Goal: Information Seeking & Learning: Learn about a topic

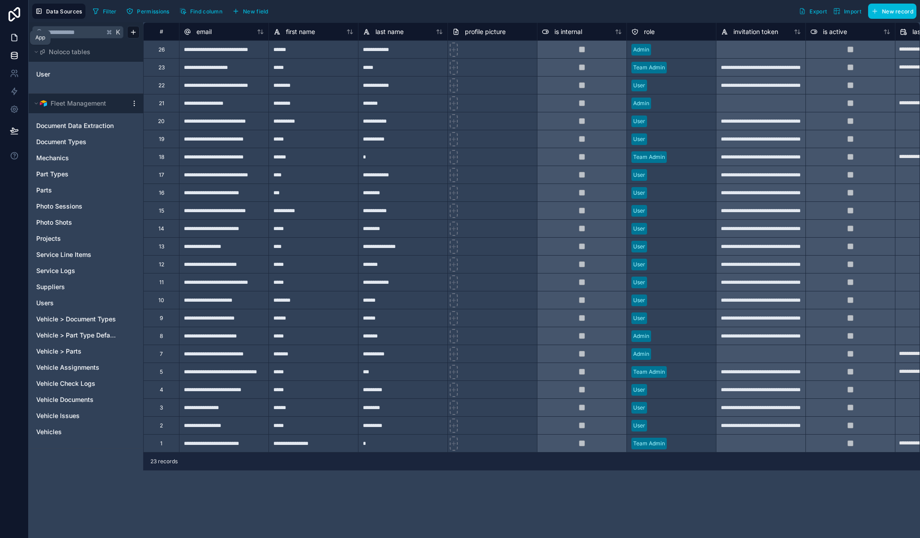
click at [15, 38] on icon at bounding box center [14, 37] width 9 height 9
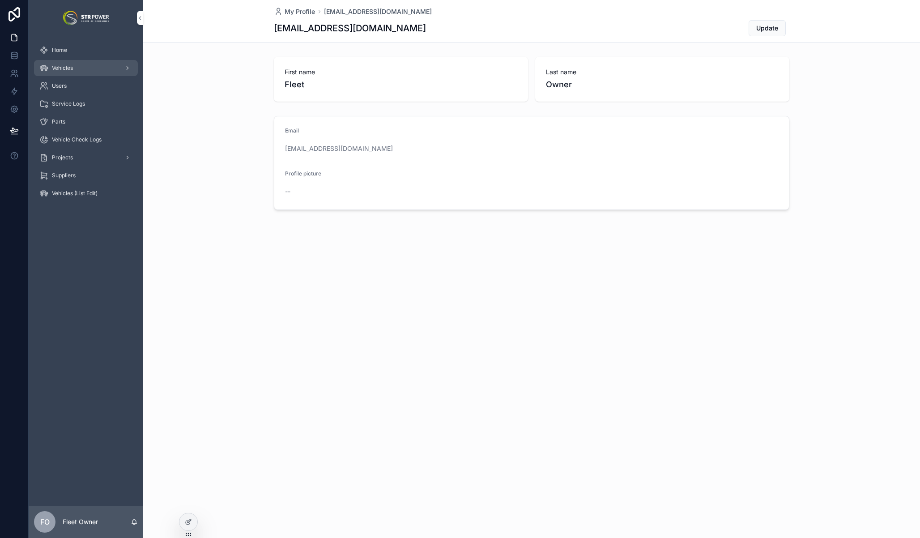
click at [73, 65] on div "Vehicles" at bounding box center [85, 68] width 93 height 14
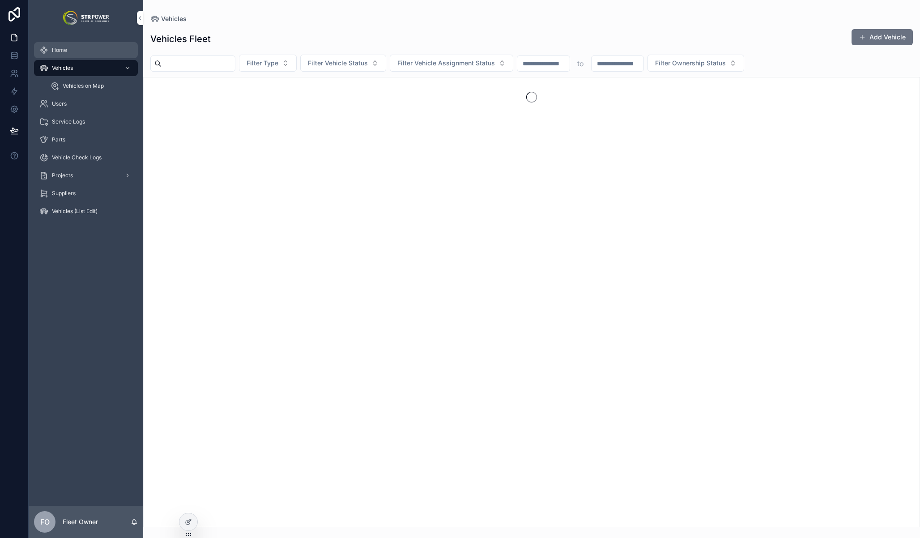
click at [75, 51] on div "Home" at bounding box center [85, 50] width 93 height 14
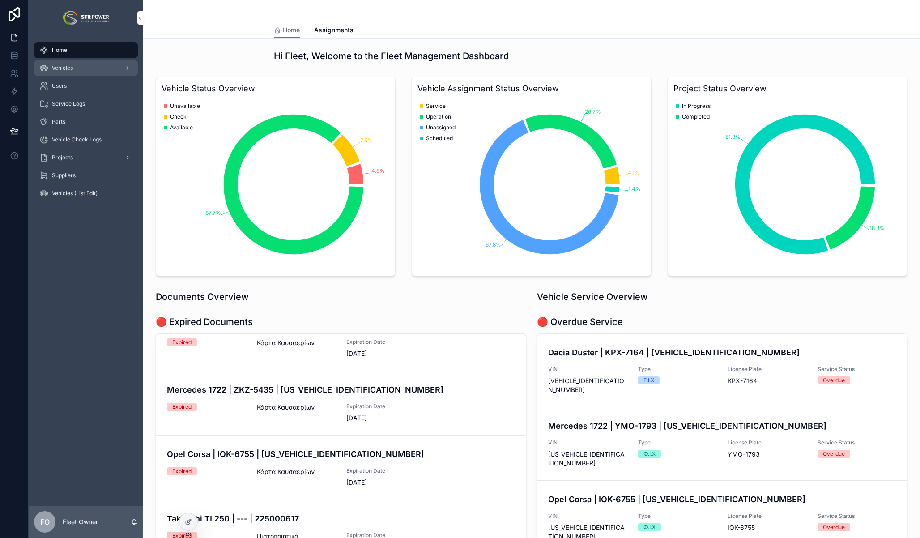
click at [77, 65] on div "Vehicles" at bounding box center [85, 68] width 93 height 14
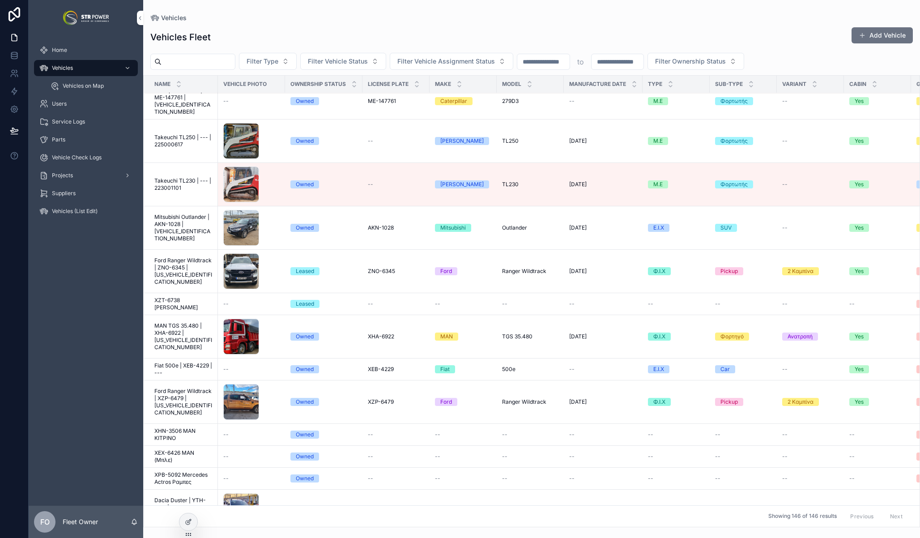
scroll to position [236, 0]
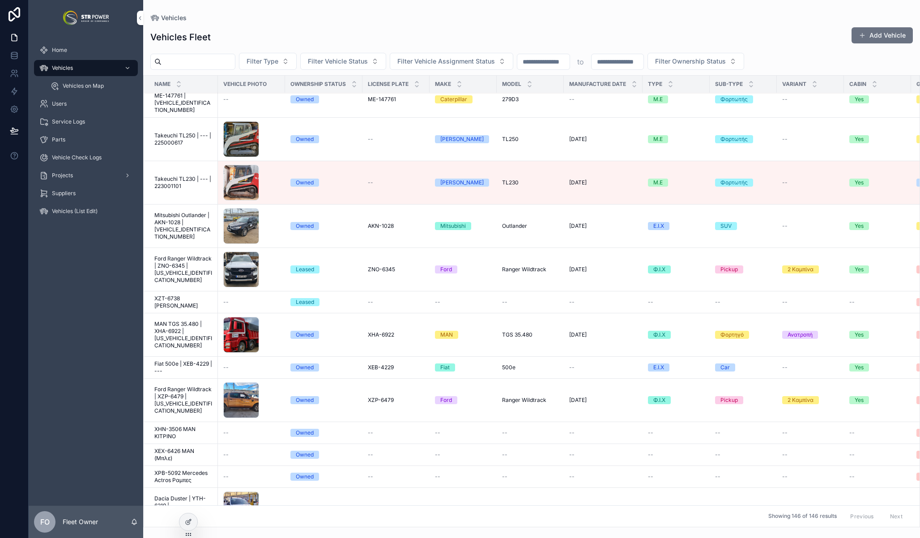
click at [180, 255] on span "Ford Ranger Wildtrack | ZNO-6345 | [US_VEHICLE_IDENTIFICATION_NUMBER]" at bounding box center [183, 269] width 58 height 29
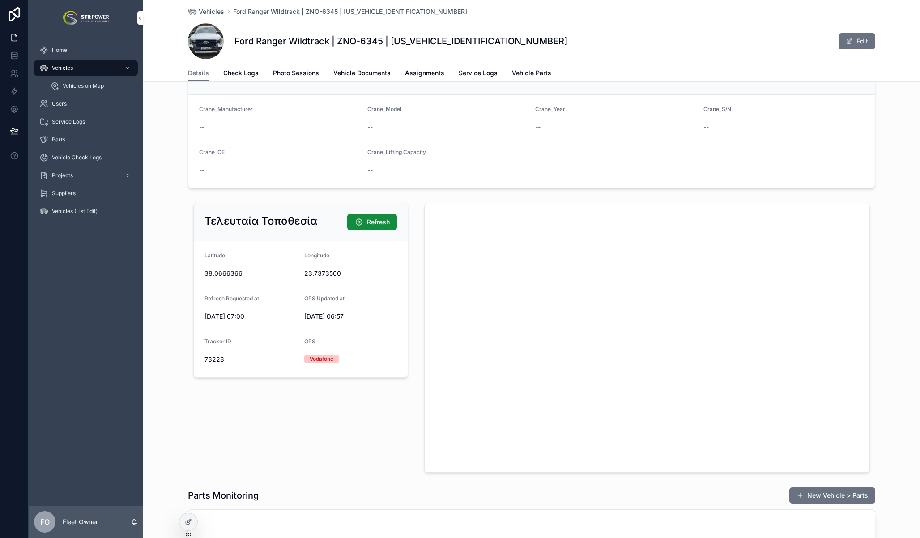
scroll to position [1099, 0]
click at [370, 221] on span "Refresh" at bounding box center [378, 220] width 23 height 9
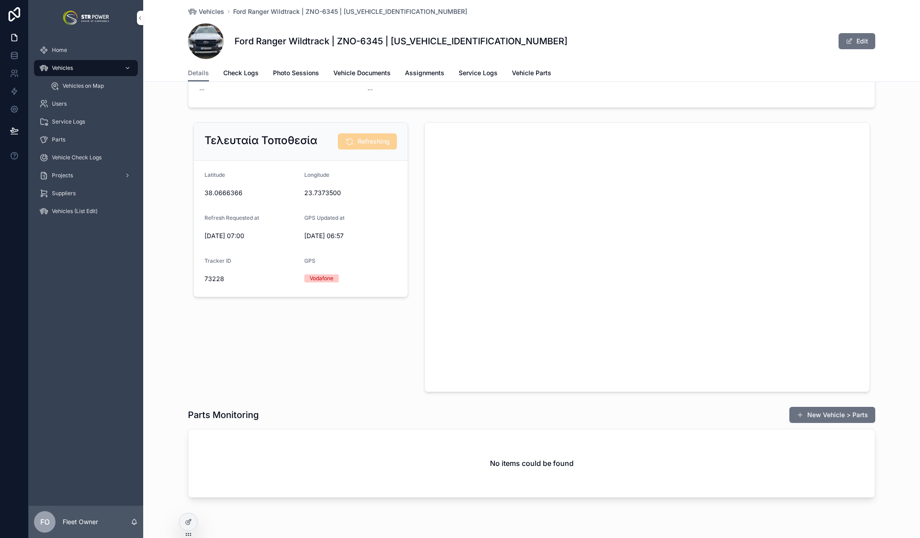
scroll to position [1173, 0]
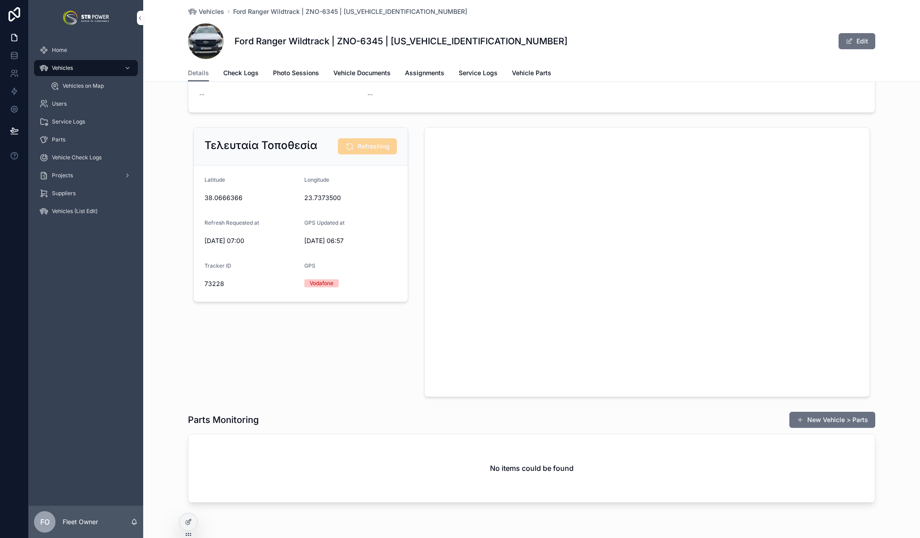
click at [57, 66] on span "Vehicles" at bounding box center [62, 67] width 21 height 7
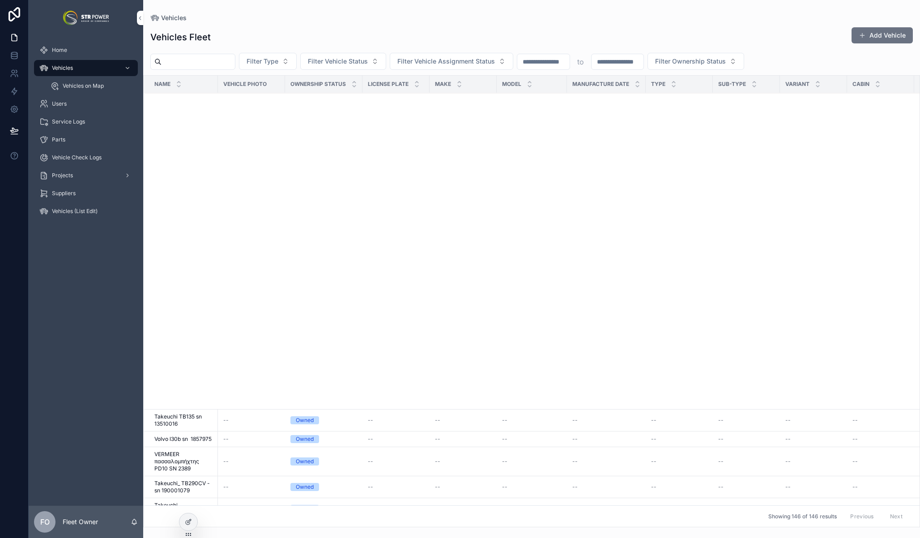
scroll to position [3758, 0]
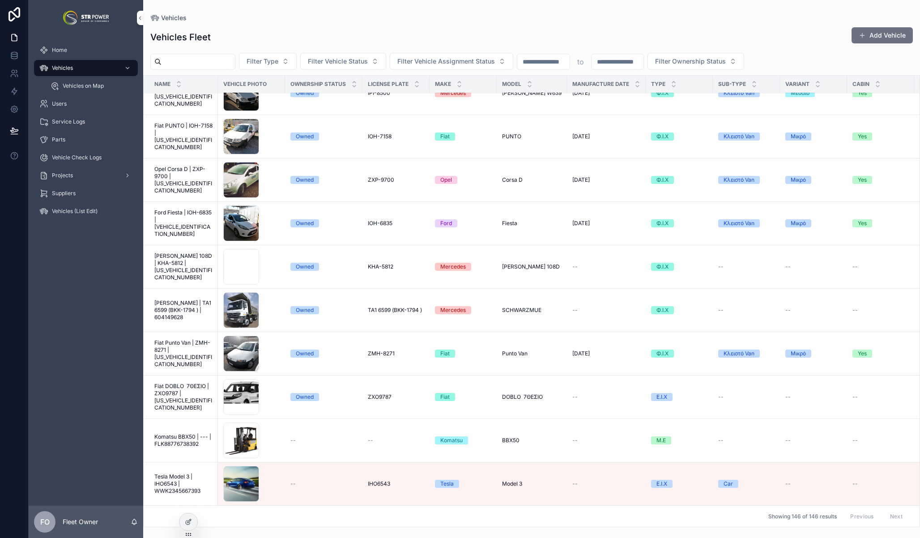
click at [179, 481] on span "Tesla Model 3 | IHO6543 | WWK2345667393" at bounding box center [183, 483] width 58 height 21
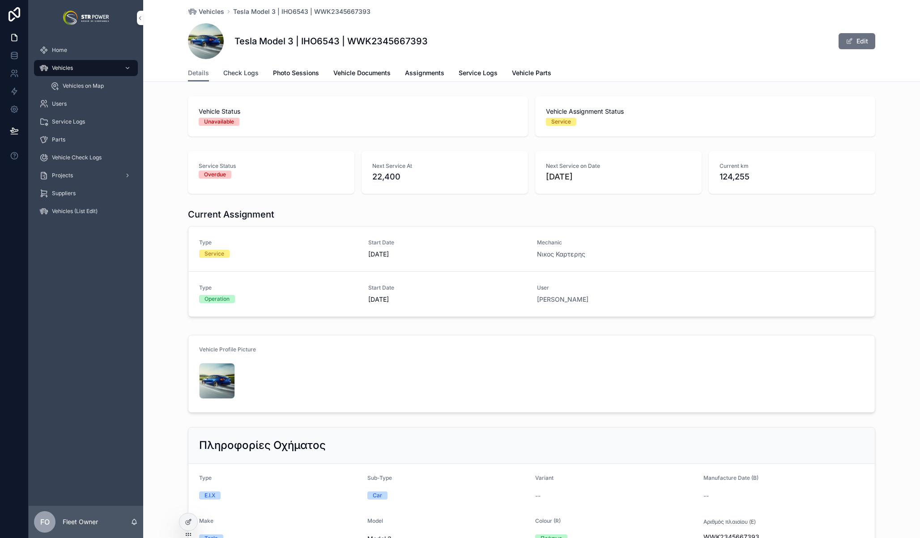
click at [238, 71] on span "Check Logs" at bounding box center [240, 72] width 35 height 9
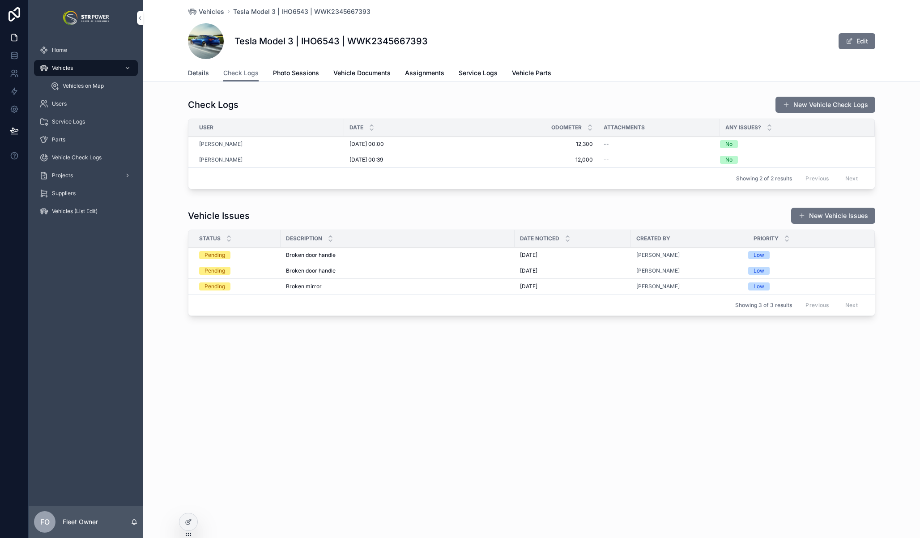
click at [198, 70] on span "Details" at bounding box center [198, 72] width 21 height 9
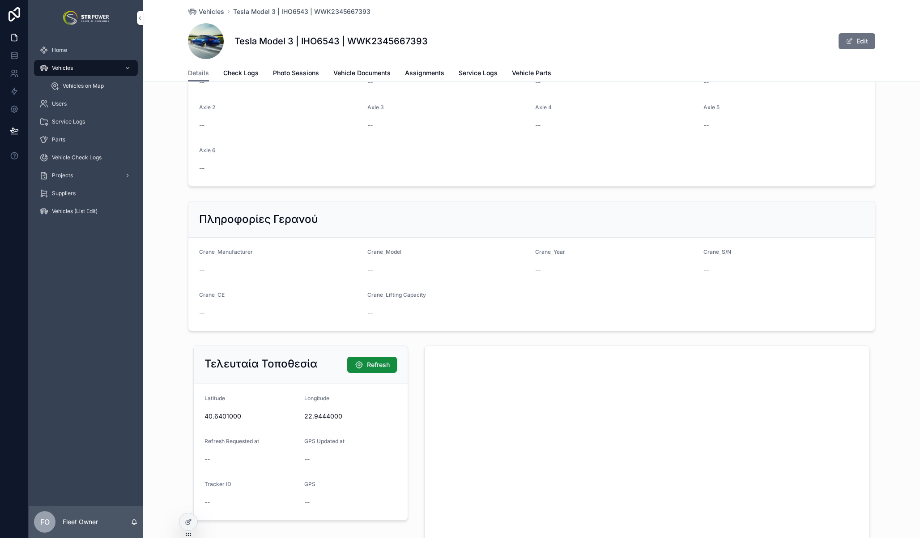
scroll to position [1277, 0]
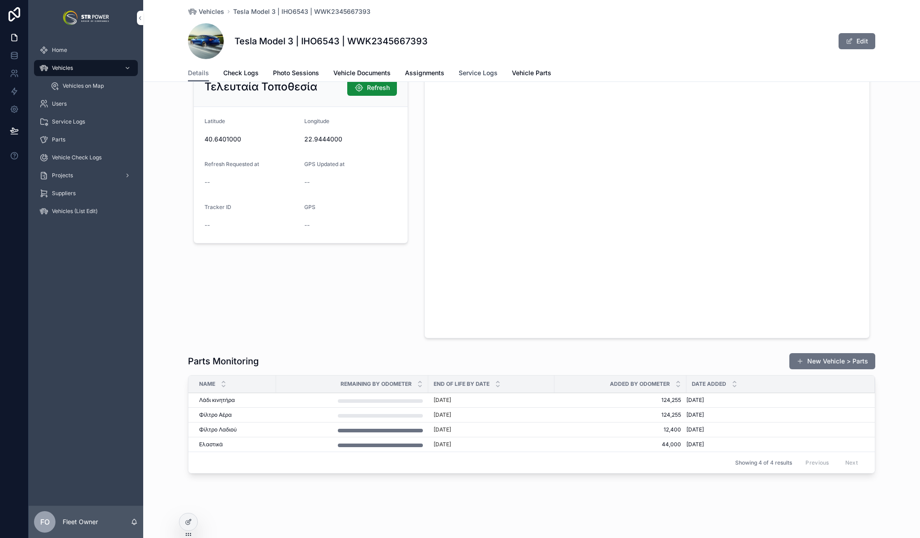
click at [466, 75] on span "Service Logs" at bounding box center [478, 72] width 39 height 9
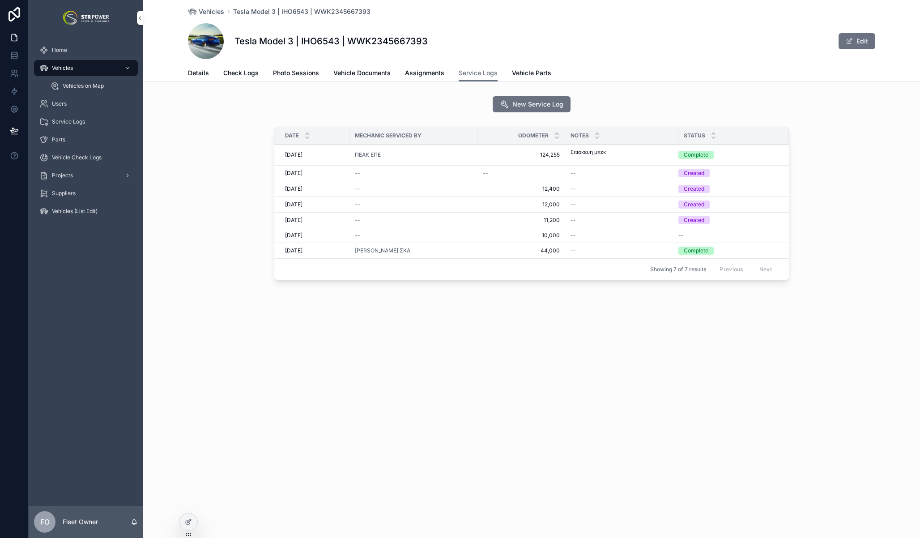
click at [469, 188] on div "--" at bounding box center [413, 188] width 117 height 7
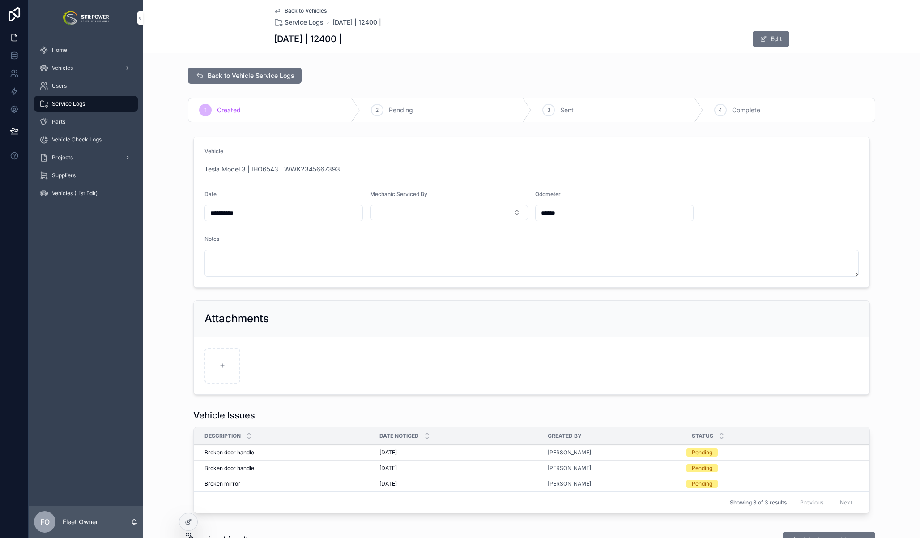
click at [293, 13] on span "Back to Vehicles" at bounding box center [306, 10] width 42 height 7
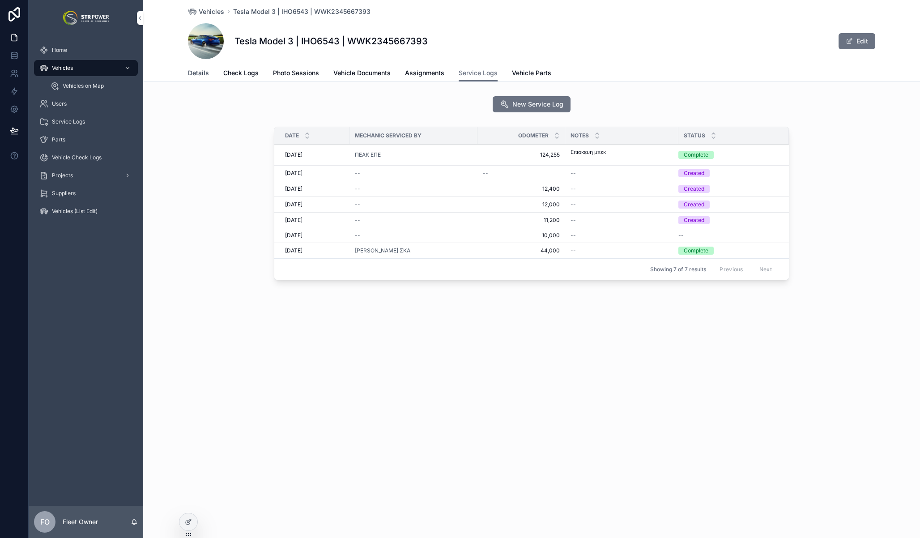
click at [208, 72] on span "Details" at bounding box center [198, 72] width 21 height 9
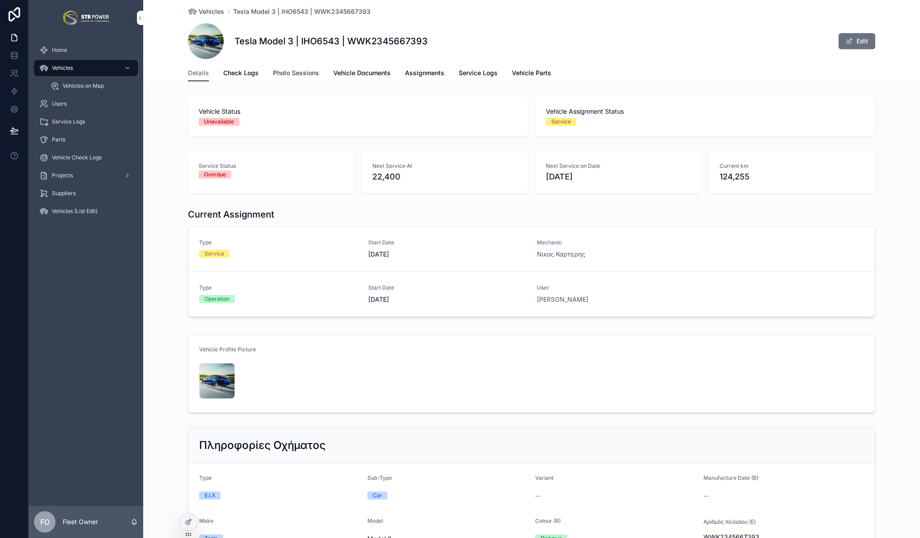
click at [292, 80] on link "Photo Sessions" at bounding box center [296, 74] width 46 height 18
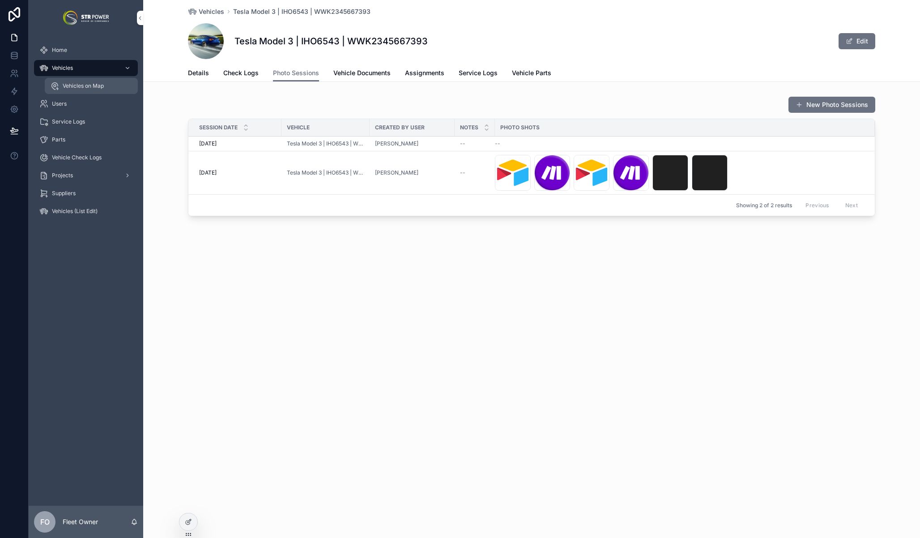
click at [80, 85] on span "Vehicles on Map" at bounding box center [83, 85] width 41 height 7
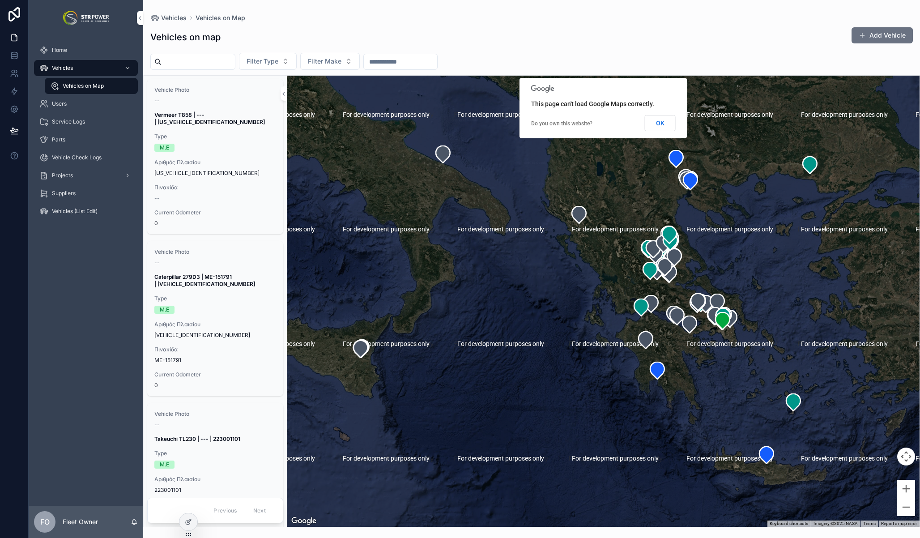
drag, startPoint x: 805, startPoint y: 266, endPoint x: 786, endPoint y: 279, distance: 23.2
click at [786, 279] on div "scrollable content" at bounding box center [603, 301] width 633 height 451
click at [911, 508] on button "Zoom out" at bounding box center [906, 507] width 18 height 18
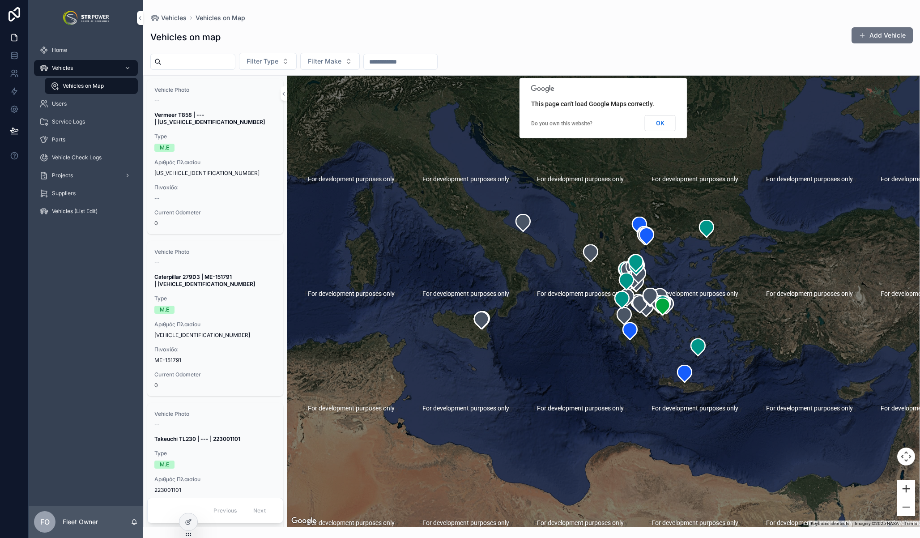
click at [906, 489] on button "Zoom in" at bounding box center [906, 489] width 18 height 18
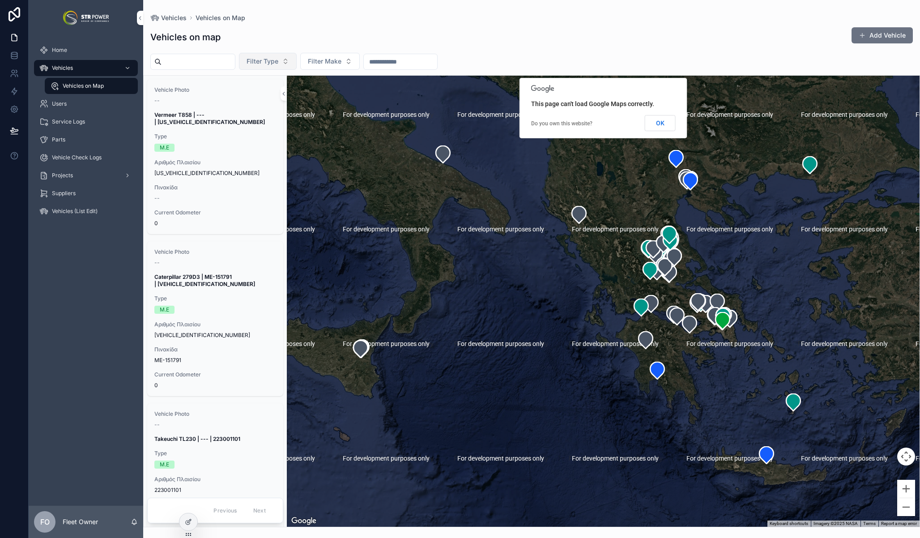
click at [278, 59] on span "Filter Type" at bounding box center [263, 61] width 32 height 9
click at [231, 111] on div "Φ.Ι.Χ" at bounding box center [276, 112] width 124 height 14
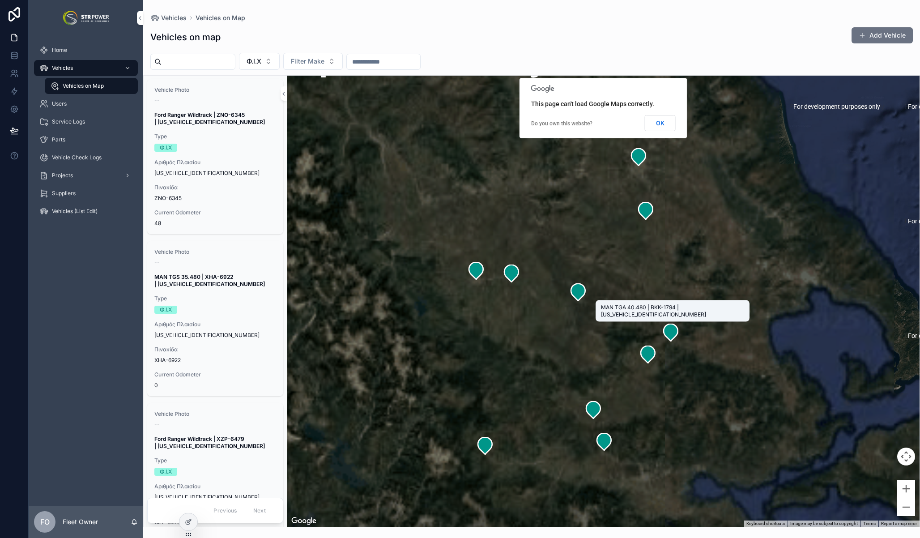
click at [671, 330] on icon "scrollable content" at bounding box center [671, 332] width 14 height 17
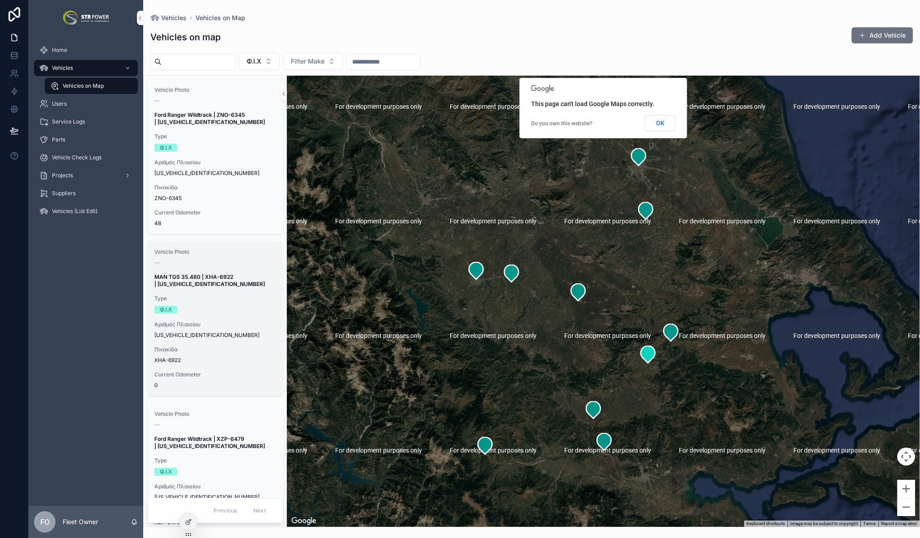
click at [209, 316] on div "Vehicle Photo -- MAN TGS 35.480 | XHA-6922 | [US_VEHICLE_IDENTIFICATION_NUMBER]…" at bounding box center [215, 318] width 136 height 155
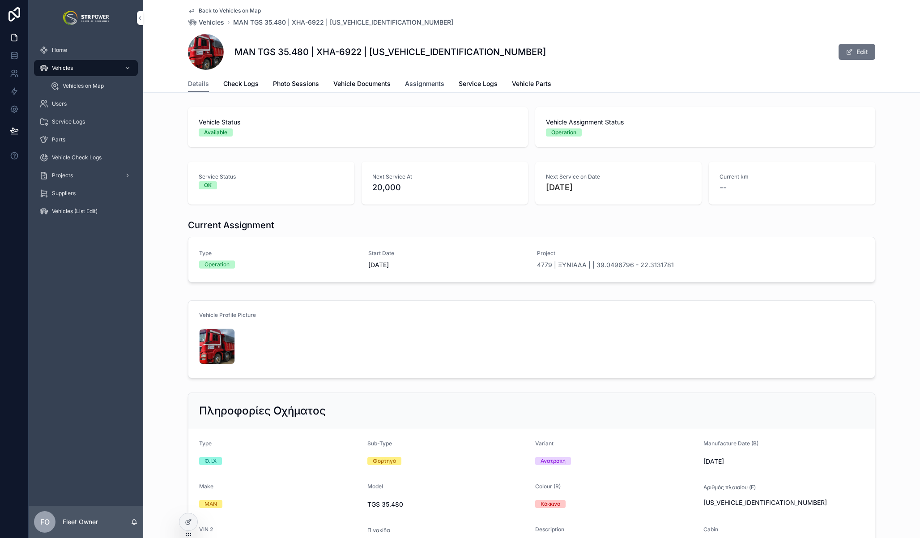
click at [416, 84] on span "Assignments" at bounding box center [424, 83] width 39 height 9
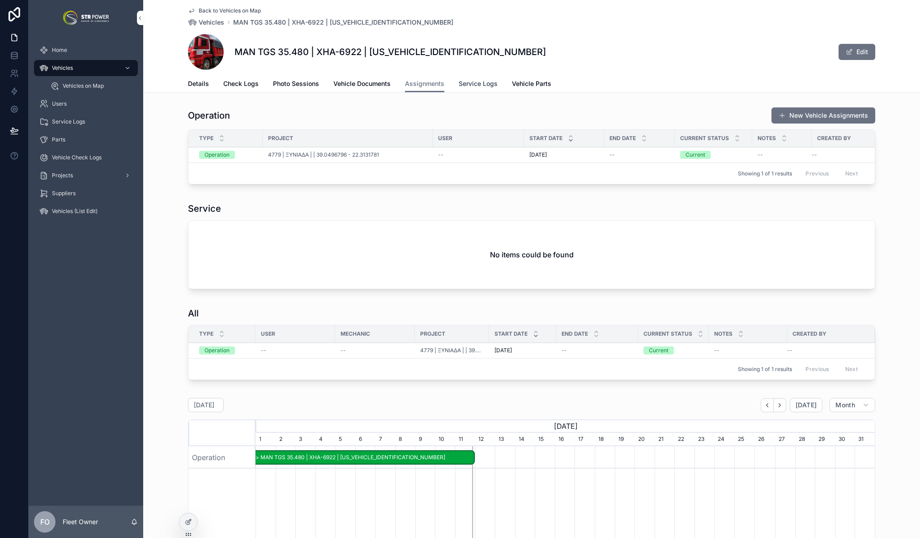
click at [482, 84] on span "Service Logs" at bounding box center [478, 83] width 39 height 9
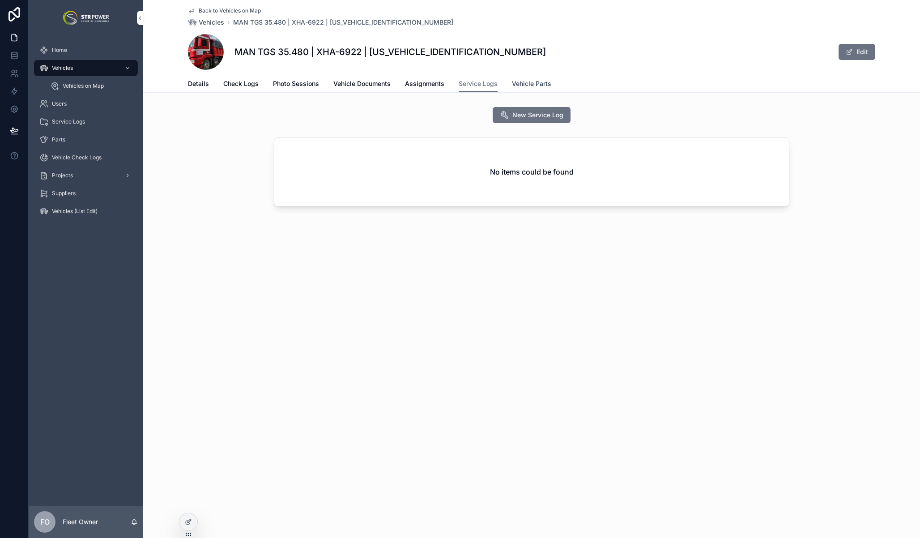
click at [530, 80] on span "Vehicle Parts" at bounding box center [531, 83] width 39 height 9
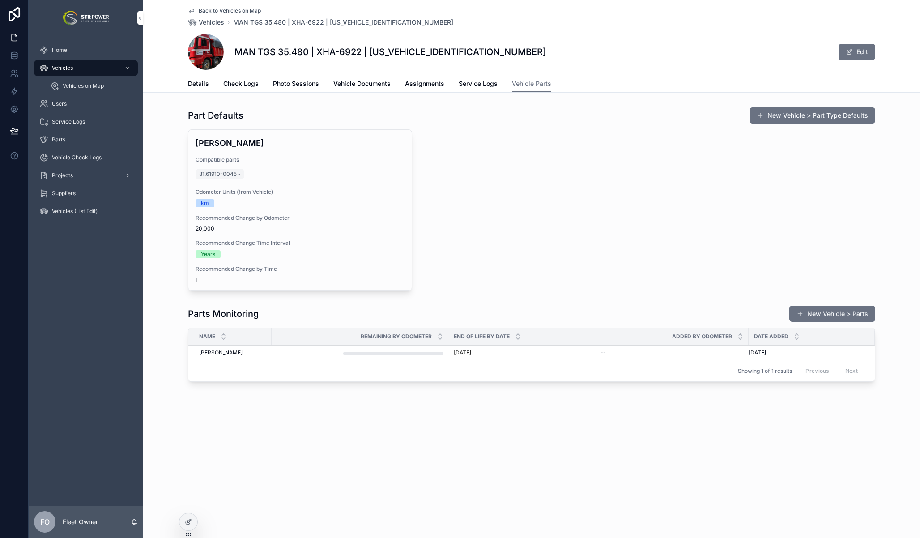
click at [461, 182] on div "Φίλτρο Καμπίνας Compatible parts 81.61910-0045 - Odometer Units (from Vehicle) …" at bounding box center [532, 210] width 688 height 162
click at [475, 82] on span "Service Logs" at bounding box center [478, 83] width 39 height 9
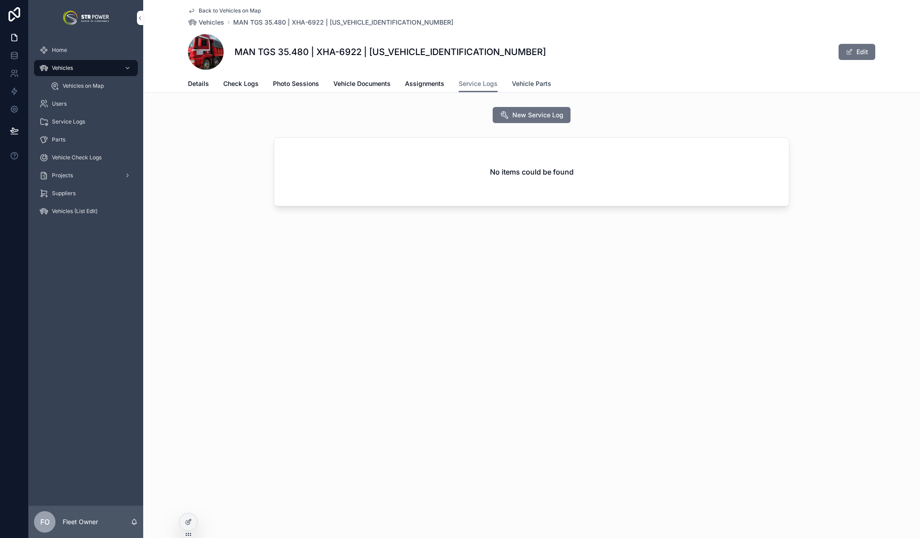
click at [542, 86] on span "Vehicle Parts" at bounding box center [531, 83] width 39 height 9
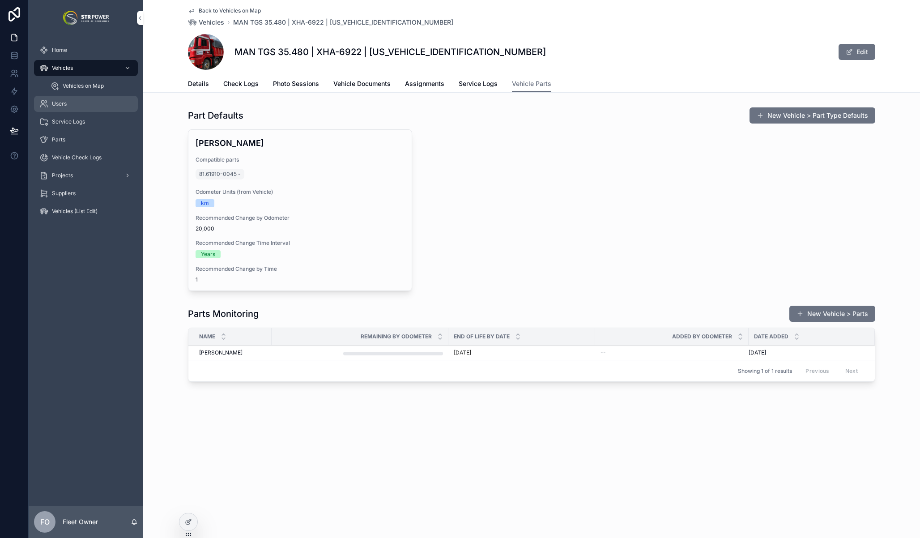
click at [59, 103] on span "Users" at bounding box center [59, 103] width 15 height 7
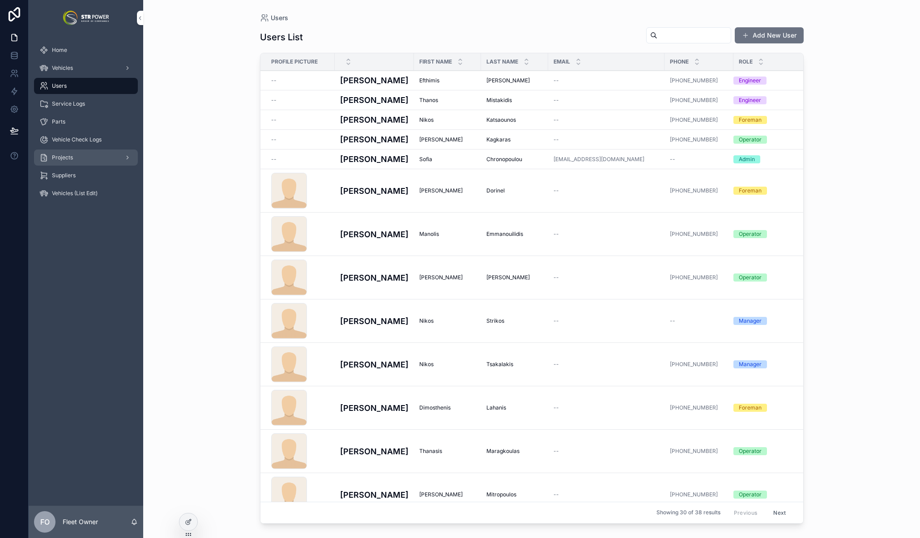
click at [67, 162] on div "Projects" at bounding box center [85, 157] width 93 height 14
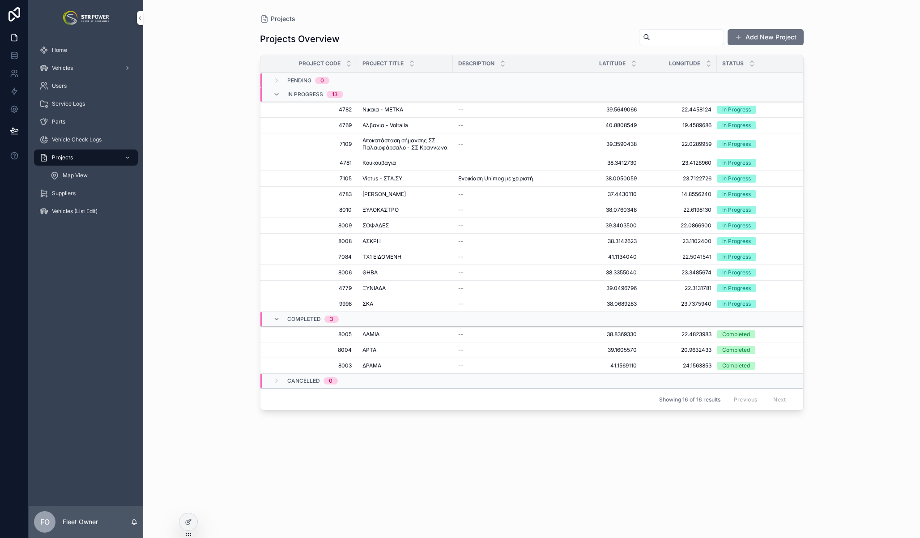
click at [393, 107] on span "Νικαια - ΜΕΤΚΑ" at bounding box center [383, 109] width 41 height 7
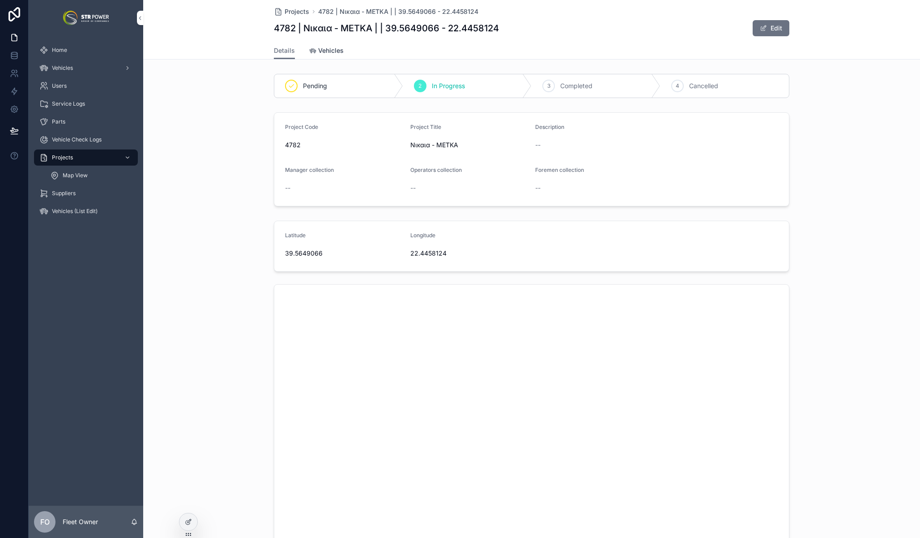
click at [328, 50] on span "Vehicles" at bounding box center [331, 50] width 26 height 9
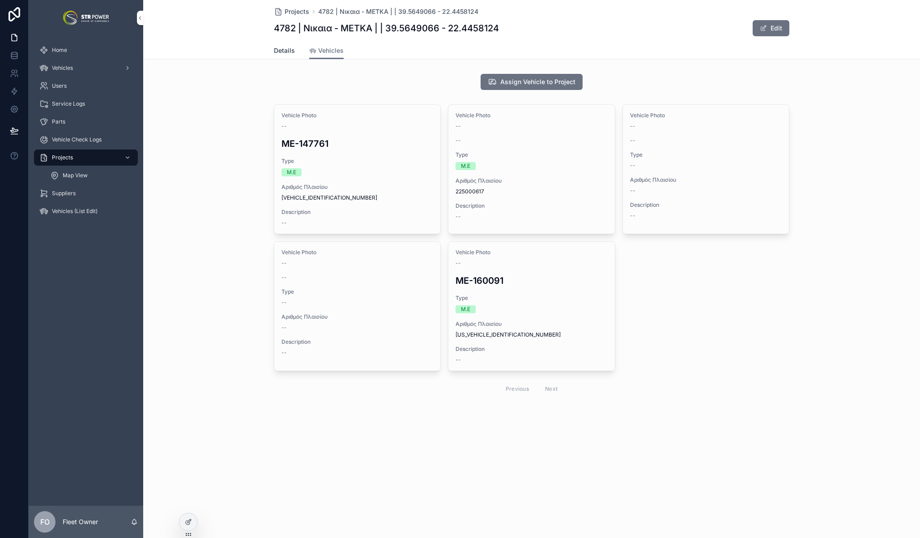
click at [284, 52] on span "Details" at bounding box center [284, 50] width 21 height 9
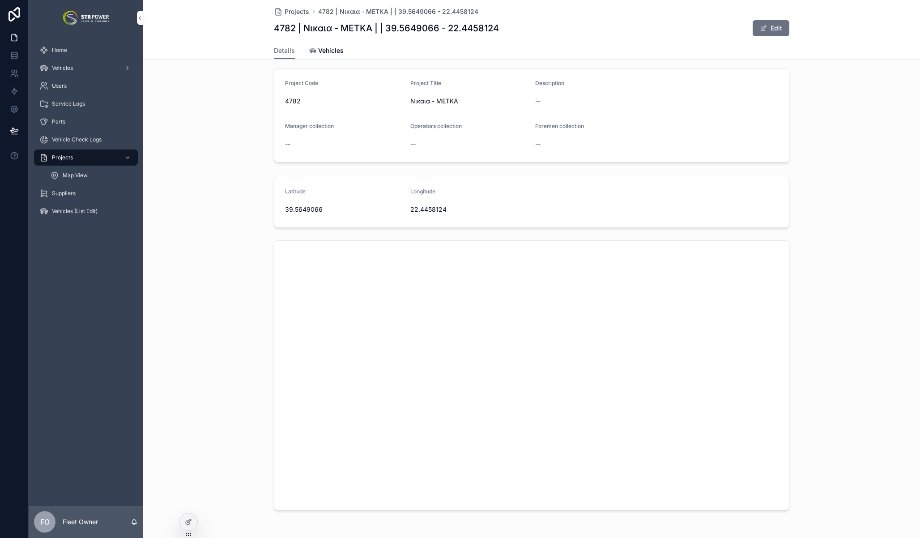
scroll to position [45, 0]
click at [94, 179] on div "Map View" at bounding box center [91, 175] width 82 height 14
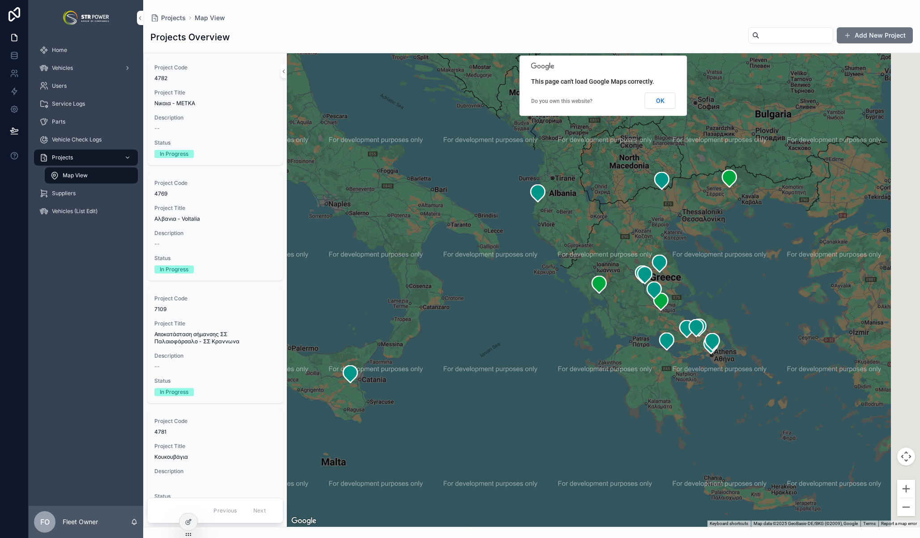
drag, startPoint x: 760, startPoint y: 292, endPoint x: 693, endPoint y: 286, distance: 66.9
click at [693, 286] on div "scrollable content" at bounding box center [603, 290] width 633 height 474
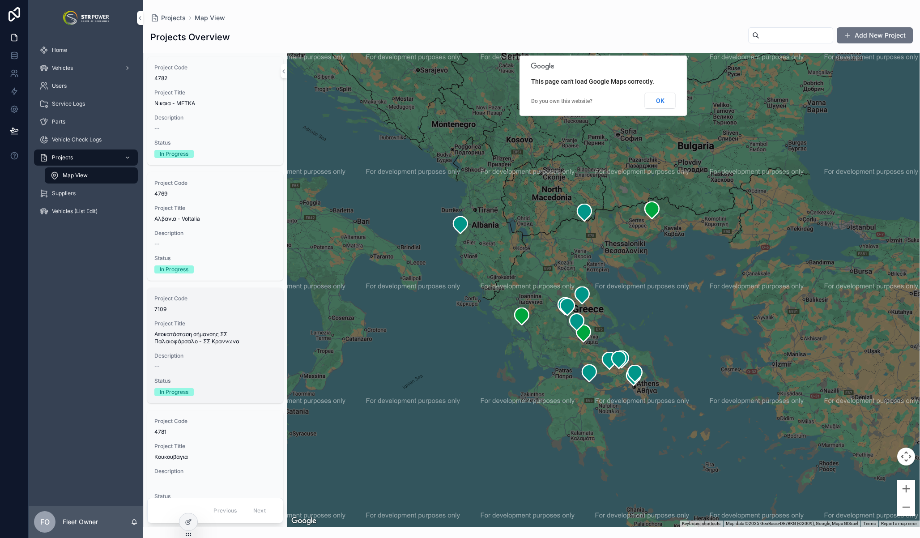
click at [231, 323] on span "Project Title" at bounding box center [215, 323] width 122 height 7
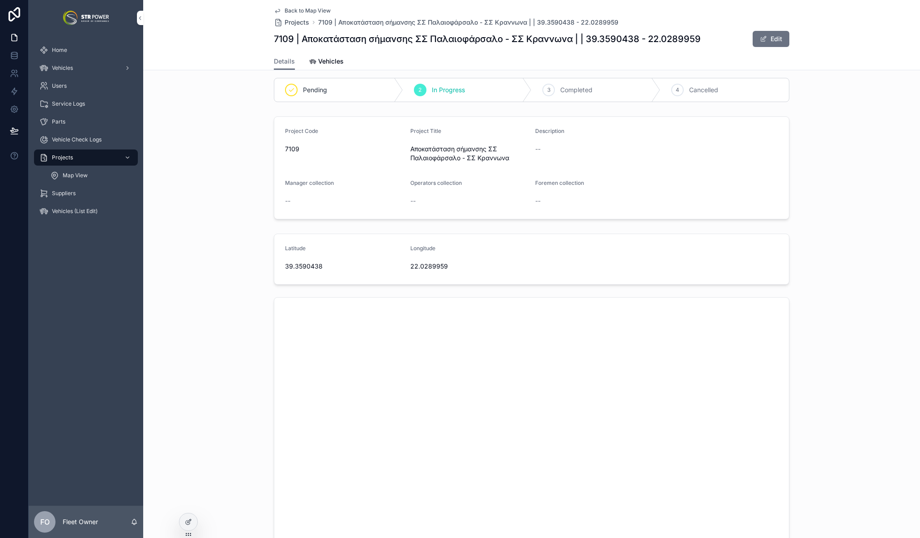
scroll to position [97, 0]
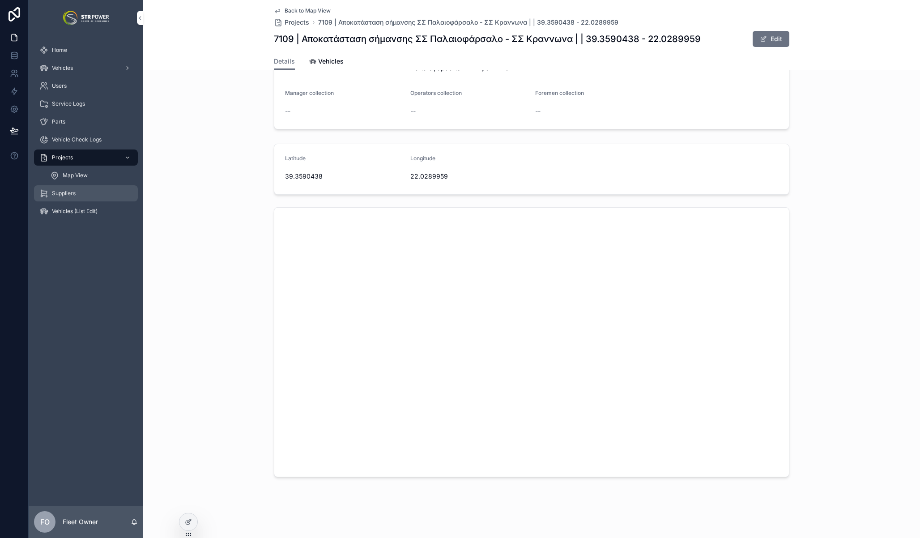
click at [64, 194] on span "Suppliers" at bounding box center [64, 193] width 24 height 7
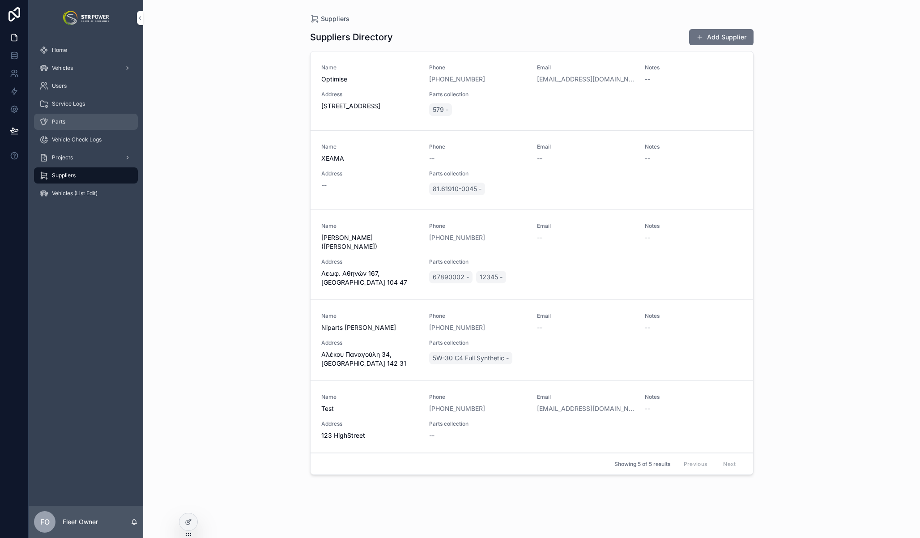
click at [67, 120] on div "Parts" at bounding box center [85, 122] width 93 height 14
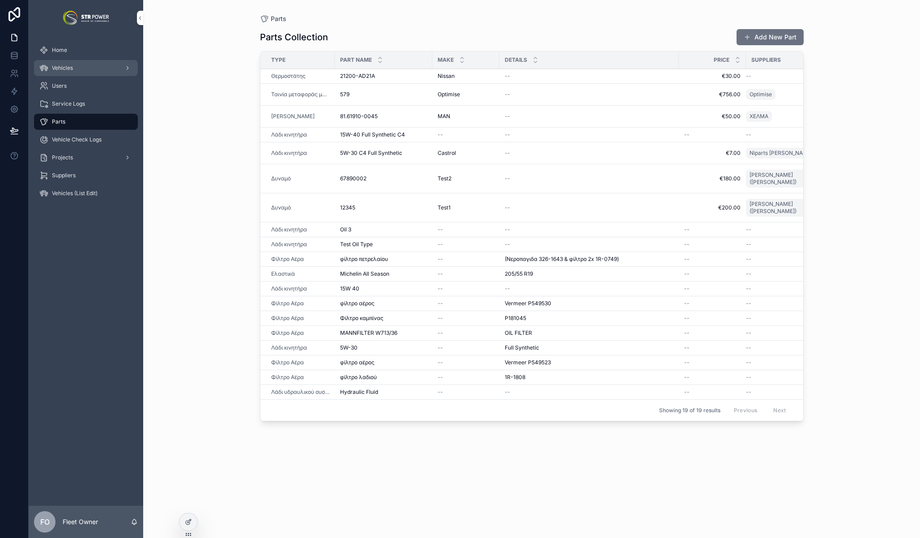
click at [71, 73] on div "Vehicles" at bounding box center [85, 68] width 93 height 14
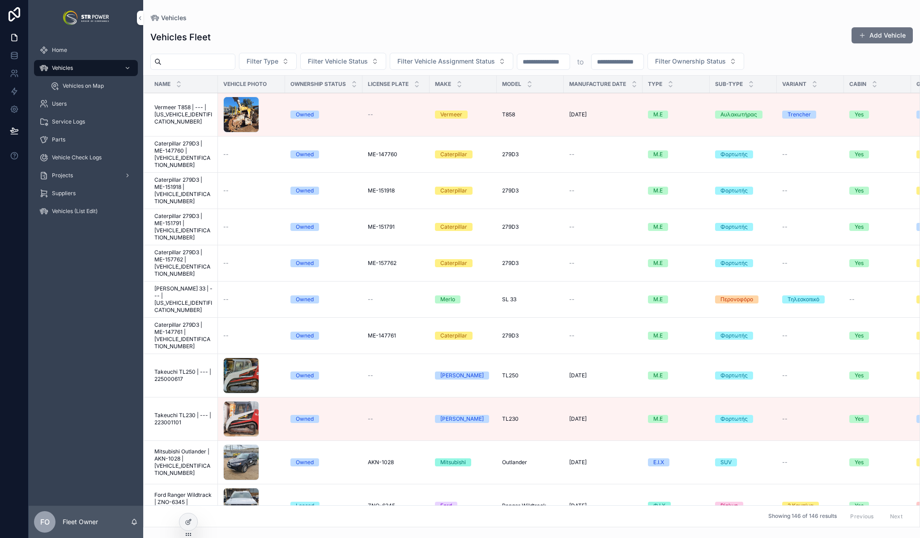
click at [549, 62] on input "scrollable content" at bounding box center [543, 62] width 52 height 13
click at [613, 62] on input "scrollable content" at bounding box center [618, 62] width 52 height 13
click at [563, 60] on input "scrollable content" at bounding box center [543, 62] width 52 height 13
type input "*"
click at [555, 23] on div "Vehicles Fleet Add Vehicle Filter Type Filter Vehicle Status Filter Vehicle Ass…" at bounding box center [531, 274] width 777 height 506
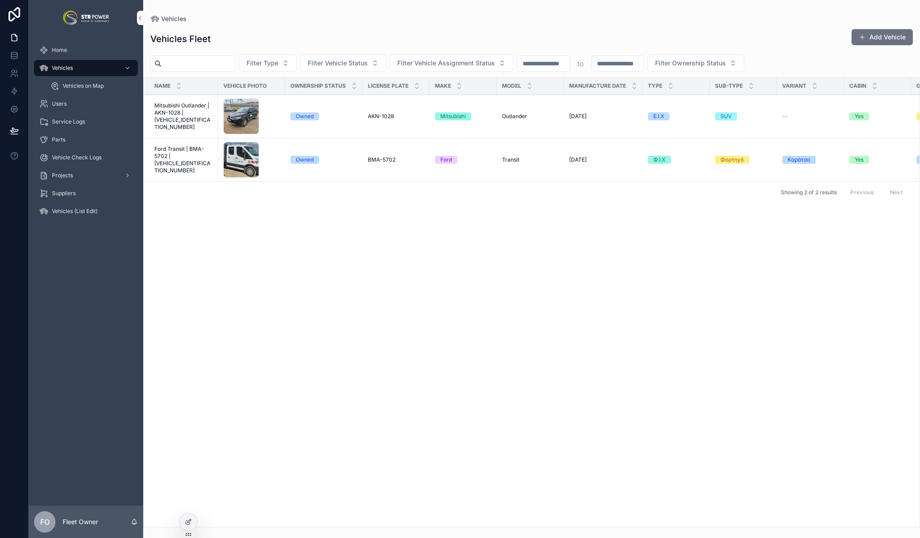
click at [536, 73] on div "Vehicles Fleet Add Vehicle Filter Type Filter Vehicle Status Filter Vehicle Ass…" at bounding box center [531, 275] width 777 height 504
drag, startPoint x: 543, startPoint y: 68, endPoint x: 526, endPoint y: 68, distance: 17.0
click at [526, 68] on input "*" at bounding box center [543, 63] width 52 height 13
click at [502, 25] on div "Vehicles Fleet Add Vehicle Filter Type Filter Vehicle Status Filter Vehicle Ass…" at bounding box center [531, 275] width 777 height 504
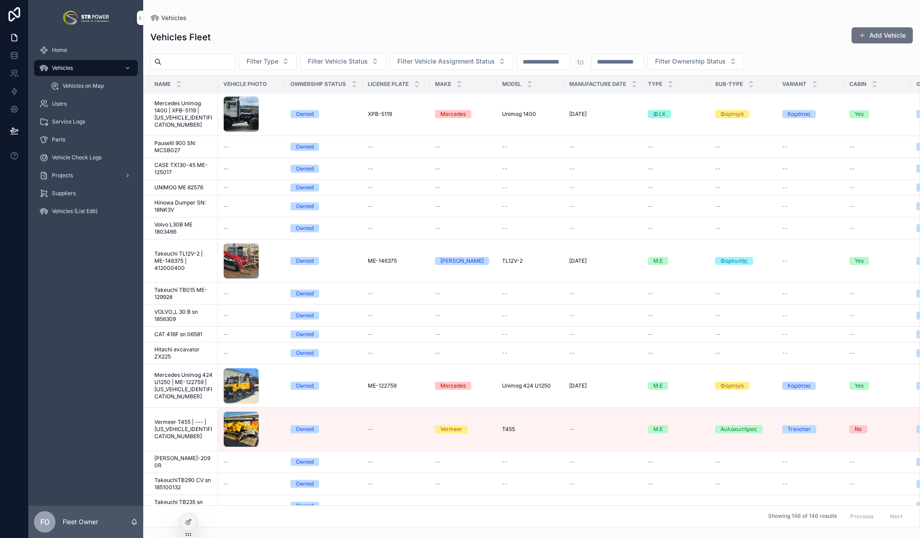
scroll to position [2622, 0]
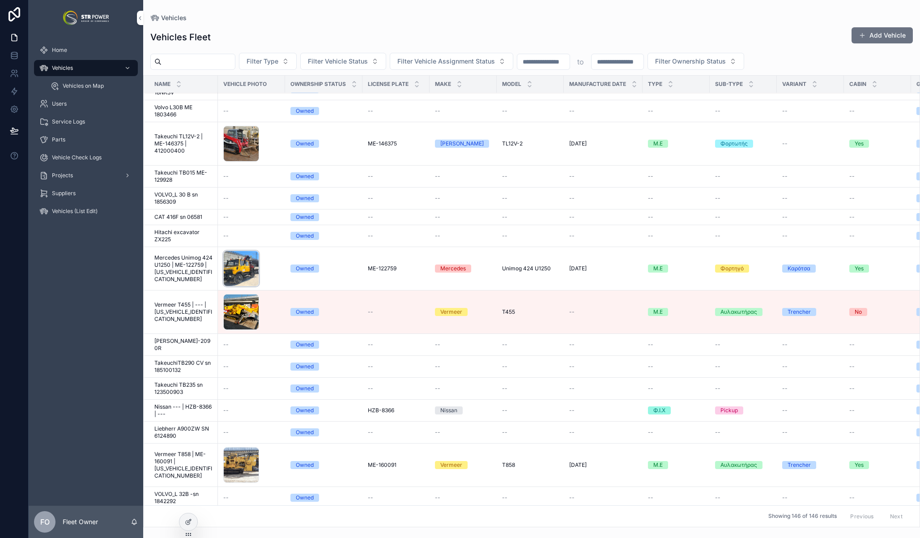
click at [244, 261] on div "Πολυμέσα-(20) .jpg" at bounding box center [241, 269] width 36 height 36
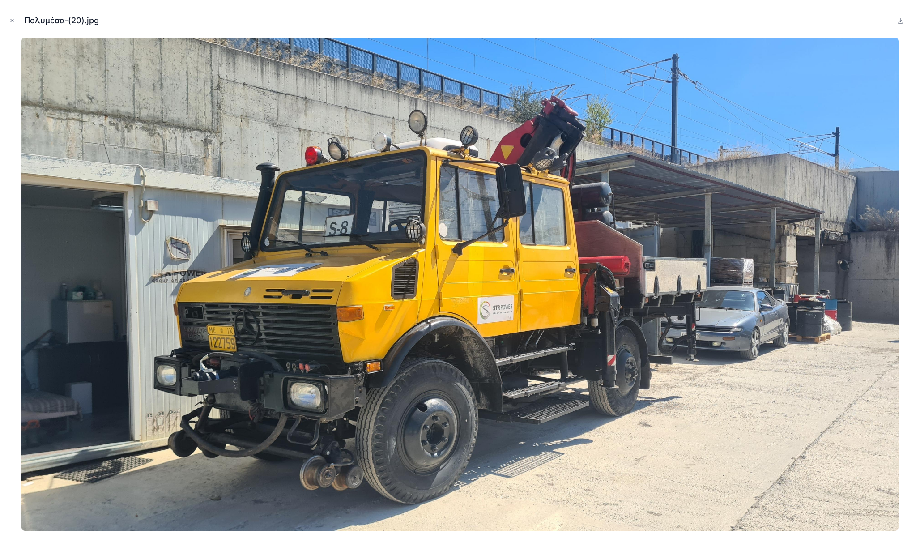
type input "*"
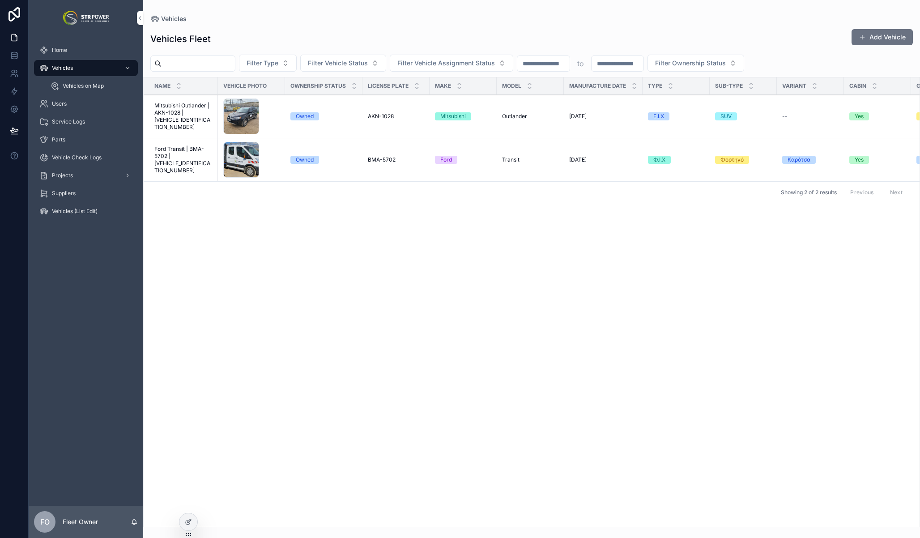
click at [198, 114] on span "Mitsubishi Outlander | AKN-1028 | [VEHICLE_IDENTIFICATION_NUMBER]" at bounding box center [183, 116] width 58 height 29
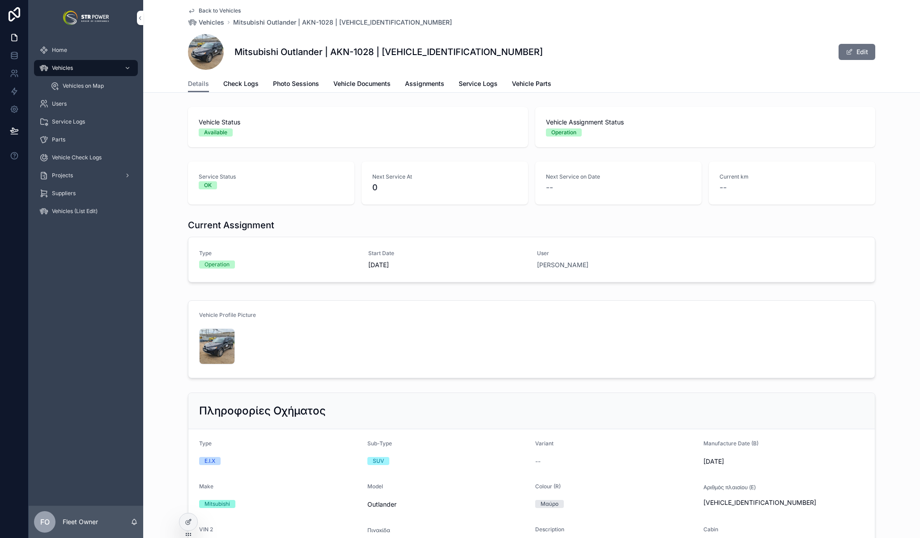
click at [322, 85] on div "Details Check Logs Photo Sessions Vehicle Documents Assignments Service Logs Ve…" at bounding box center [532, 83] width 688 height 17
click at [303, 83] on span "Photo Sessions" at bounding box center [296, 83] width 46 height 9
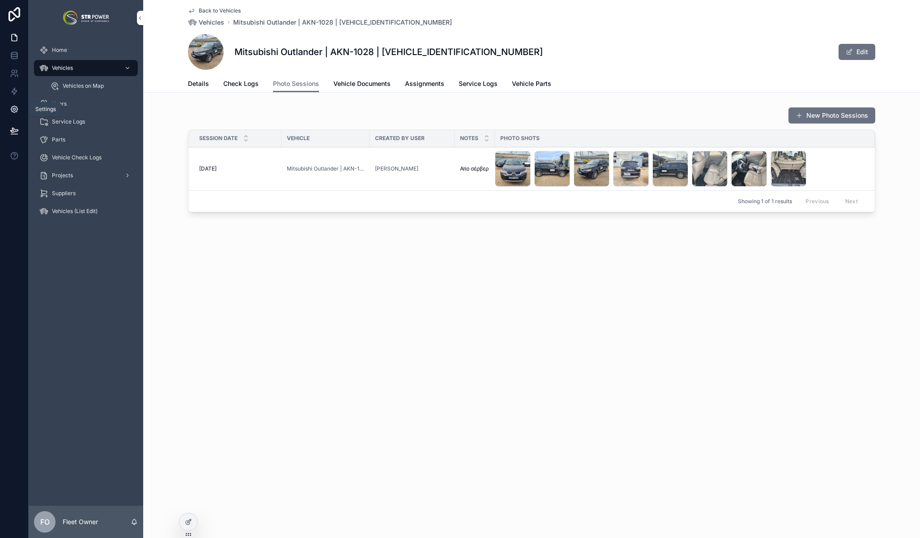
click at [15, 114] on link at bounding box center [14, 109] width 28 height 18
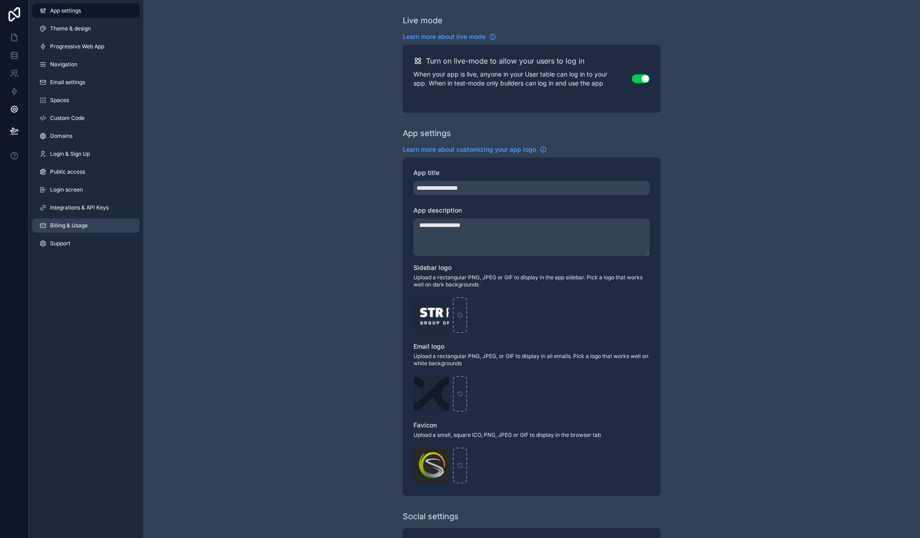
click at [69, 222] on span "Billing & Usage" at bounding box center [69, 225] width 38 height 7
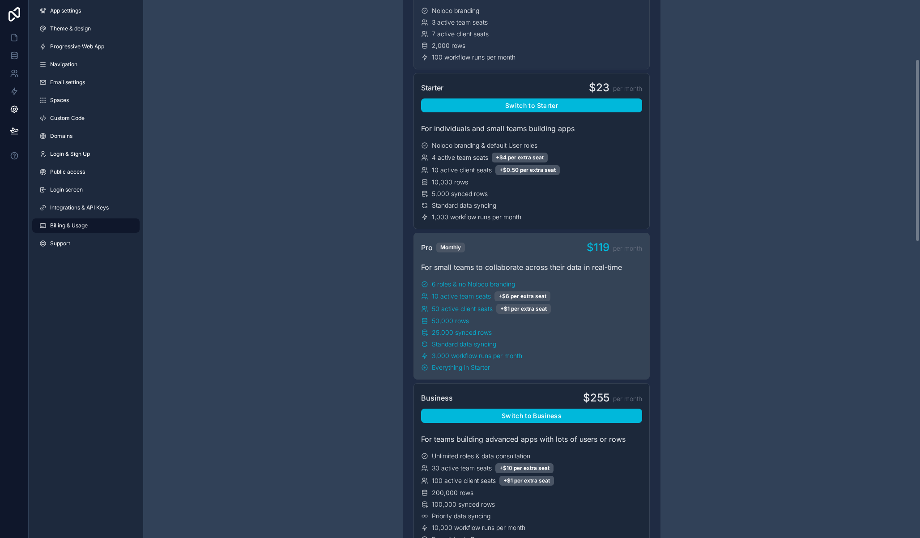
scroll to position [259, 0]
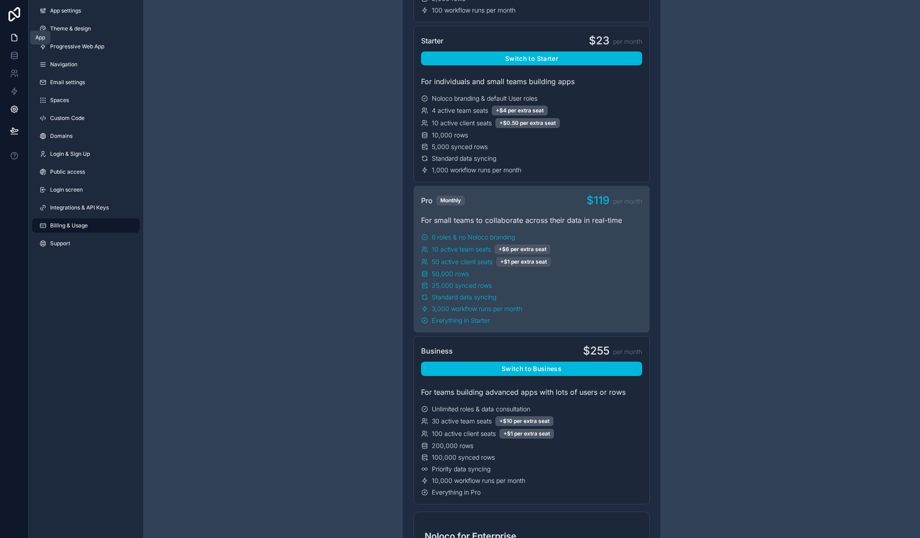
click at [12, 38] on icon at bounding box center [14, 37] width 5 height 7
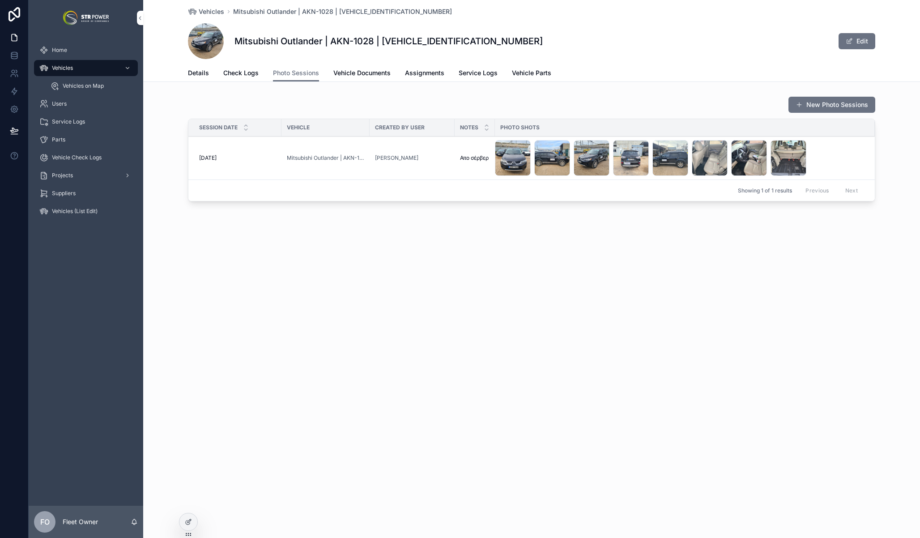
click at [87, 71] on div "Vehicles" at bounding box center [85, 68] width 93 height 14
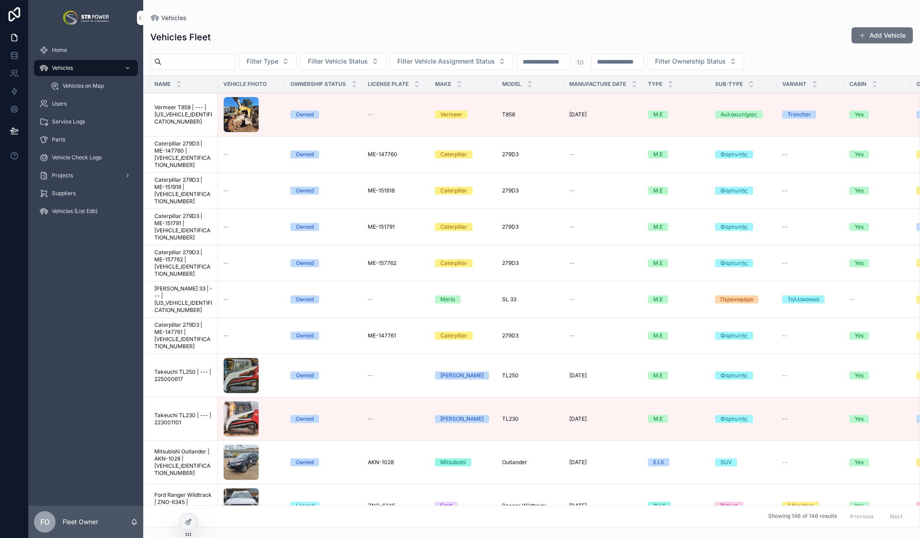
click at [303, 31] on div "Vehicles Fleet Add Vehicle" at bounding box center [531, 37] width 763 height 21
click at [652, 14] on div "Vehicles" at bounding box center [531, 17] width 763 height 7
click at [88, 105] on div "Users" at bounding box center [85, 104] width 93 height 14
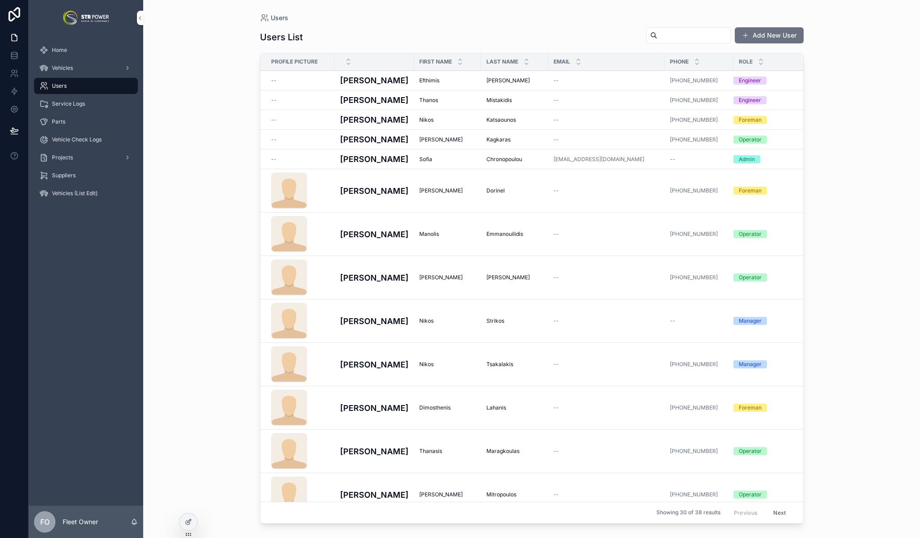
click at [208, 86] on div "Users Users List Add New User Profile Picture First Name Last Name Email Phone …" at bounding box center [531, 269] width 777 height 538
click at [90, 69] on div "Vehicles" at bounding box center [85, 68] width 93 height 14
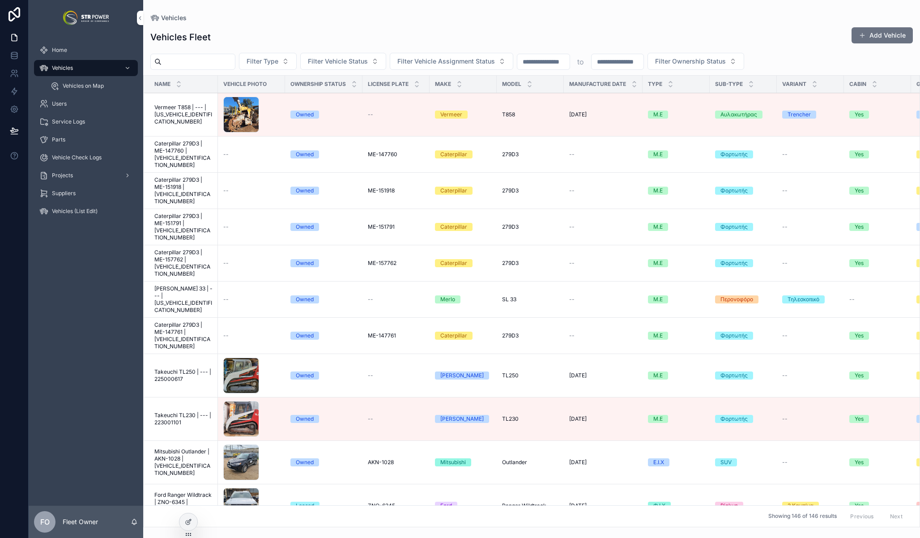
click at [294, 32] on div "Vehicles Fleet Add Vehicle" at bounding box center [531, 37] width 763 height 21
